Goal: Navigation & Orientation: Find specific page/section

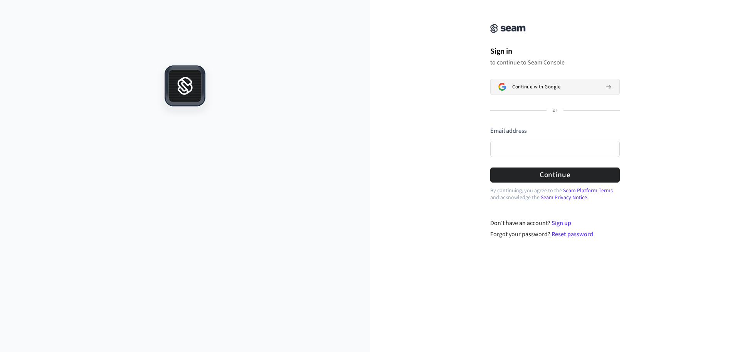
click at [530, 90] on button "Continue with Google" at bounding box center [556, 87] width 130 height 16
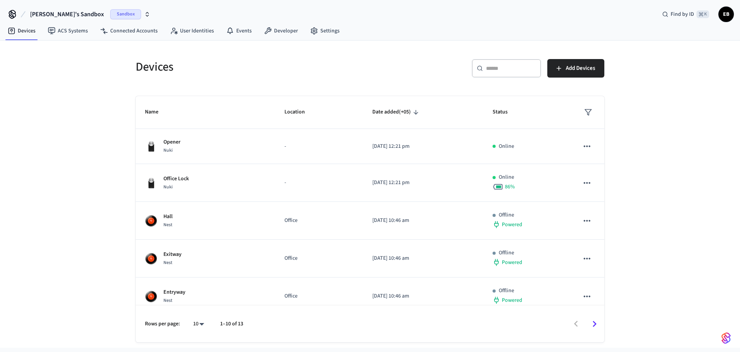
click at [76, 15] on span "Евгений's Sandbox" at bounding box center [67, 14] width 74 height 9
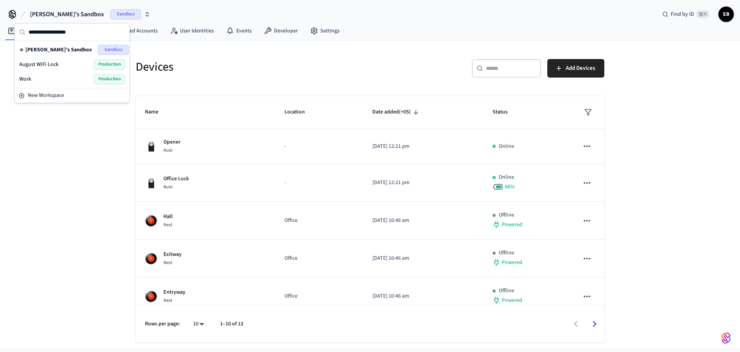
click at [39, 65] on span "August WiFi Lock" at bounding box center [38, 65] width 39 height 8
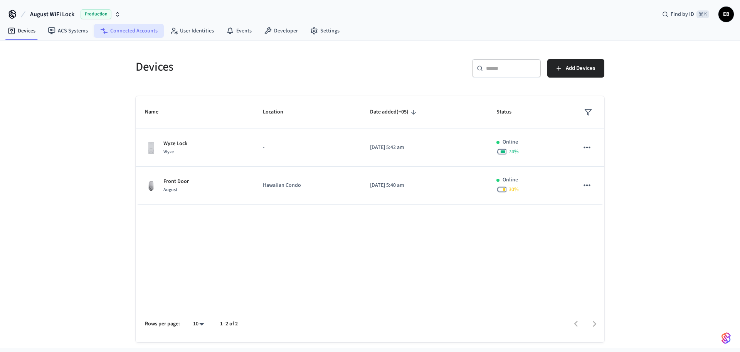
click at [145, 31] on link "Connected Accounts" at bounding box center [129, 31] width 70 height 14
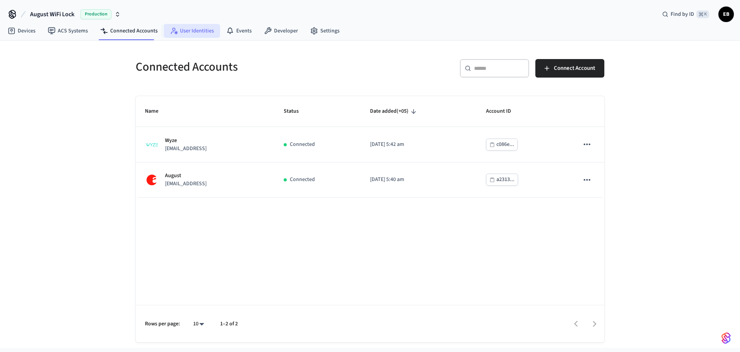
click at [186, 30] on link "User Identities" at bounding box center [192, 31] width 56 height 14
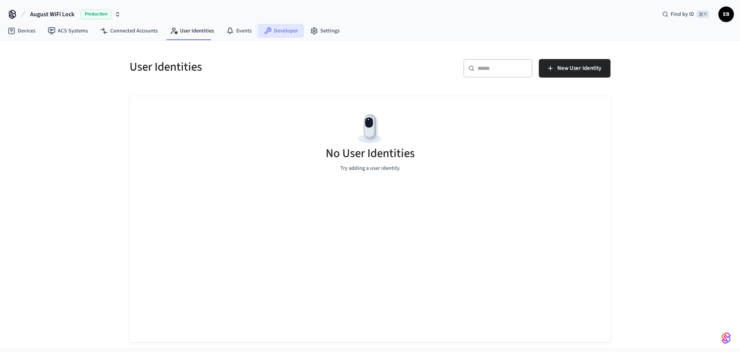
click at [289, 28] on link "Developer" at bounding box center [281, 31] width 46 height 14
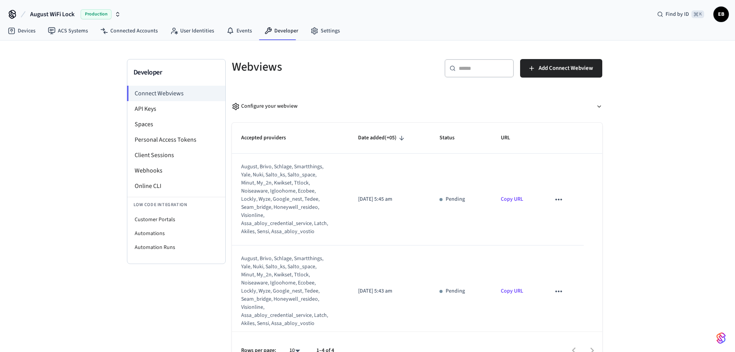
click at [50, 16] on span "August WiFi Lock" at bounding box center [52, 14] width 44 height 9
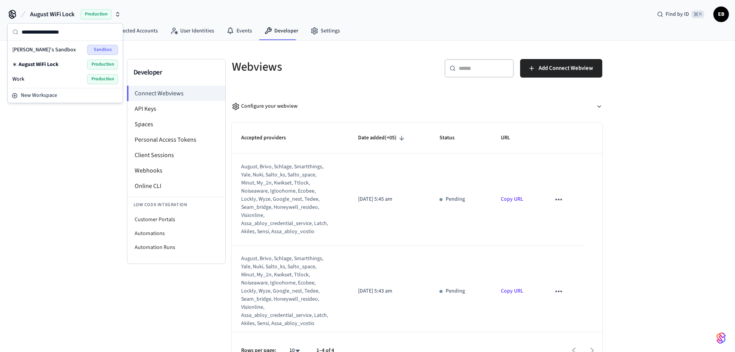
click at [55, 123] on div "Developer Connect Webviews API Keys Spaces Personal Access Tokens Client Sessio…" at bounding box center [367, 204] width 735 height 328
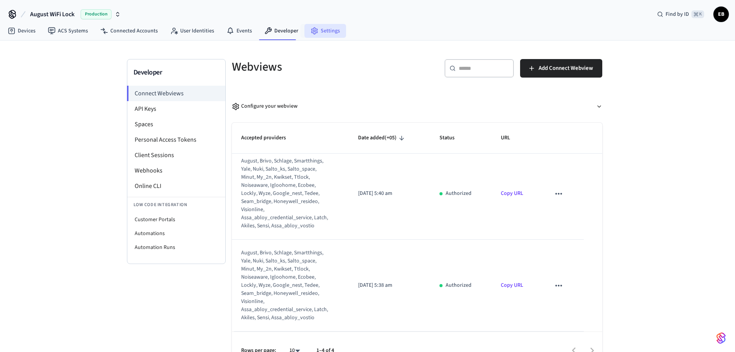
click at [310, 27] on icon at bounding box center [314, 31] width 8 height 8
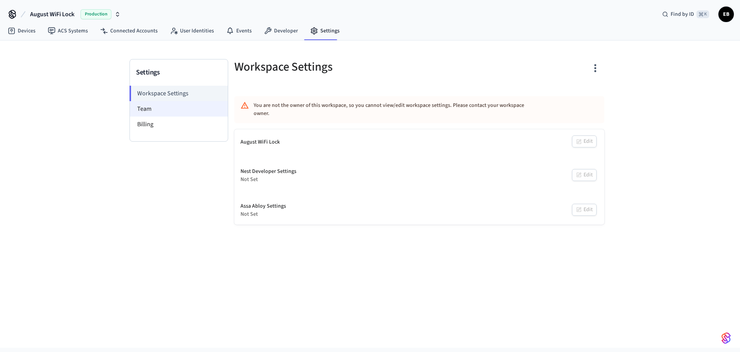
click at [184, 104] on li "Team" at bounding box center [179, 108] width 98 height 15
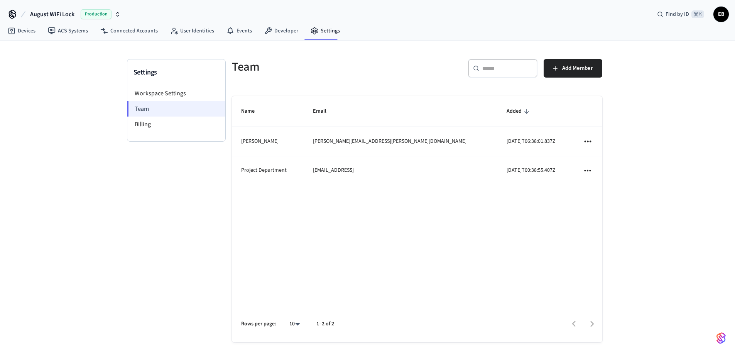
click at [153, 110] on li "Team" at bounding box center [176, 108] width 98 height 15
click at [260, 32] on link "Developer" at bounding box center [281, 31] width 46 height 14
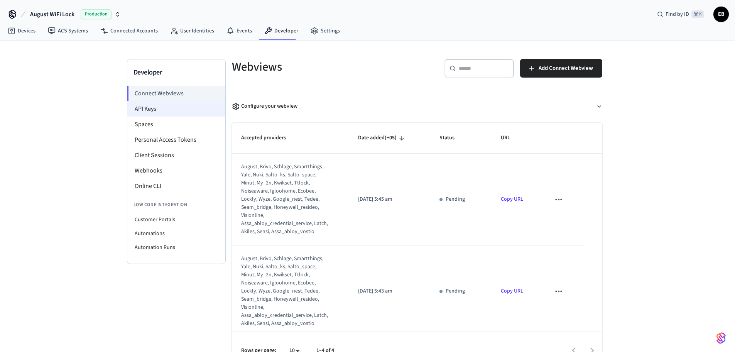
click at [167, 110] on li "API Keys" at bounding box center [176, 108] width 98 height 15
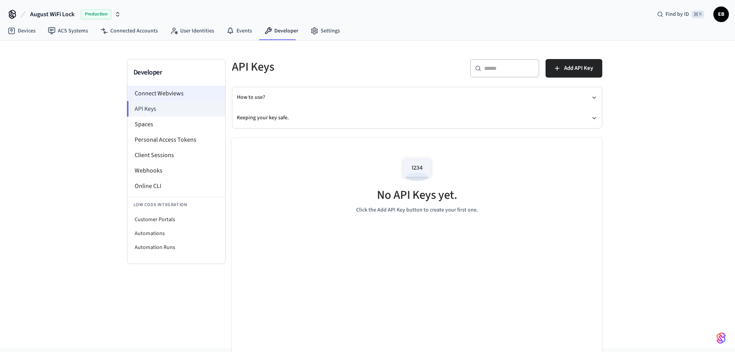
click at [179, 91] on li "Connect Webviews" at bounding box center [176, 93] width 98 height 15
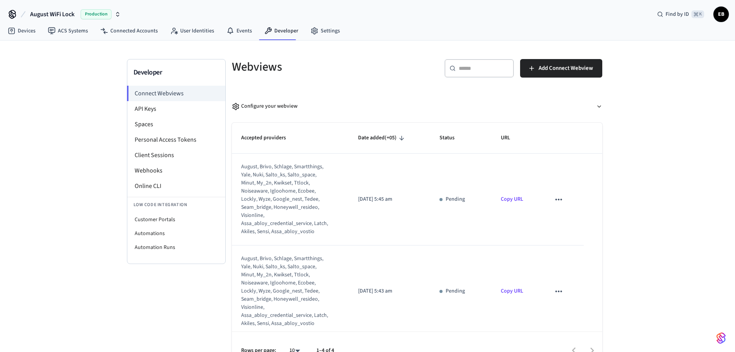
click at [553, 197] on icon "sticky table" at bounding box center [558, 199] width 10 height 10
click at [644, 177] on div at bounding box center [370, 176] width 740 height 352
click at [265, 103] on div "Configure your webview" at bounding box center [265, 106] width 66 height 8
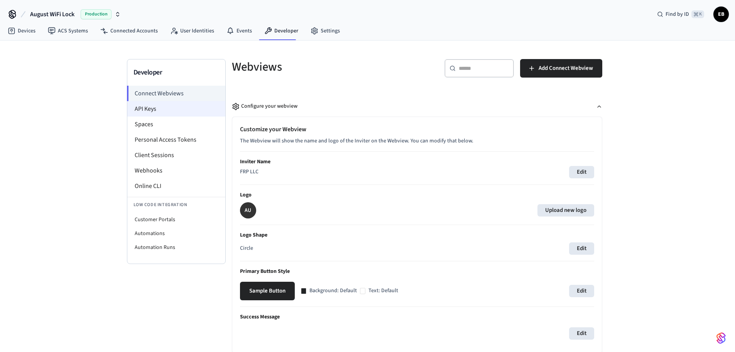
click at [171, 106] on li "API Keys" at bounding box center [176, 108] width 98 height 15
